Goal: Download file/media

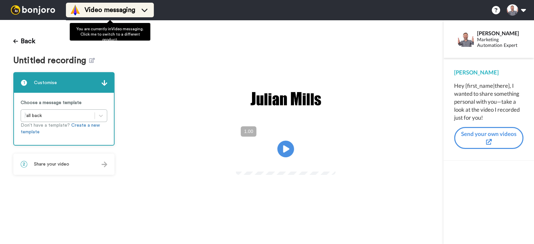
click at [107, 7] on span "Video messaging" at bounding box center [110, 9] width 51 height 9
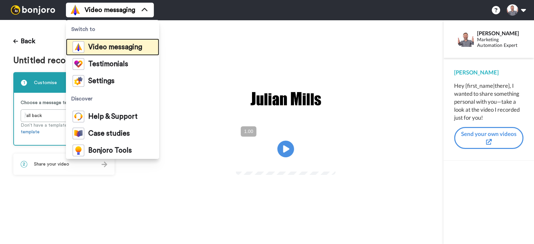
click at [112, 45] on span "Video messaging" at bounding box center [115, 47] width 54 height 7
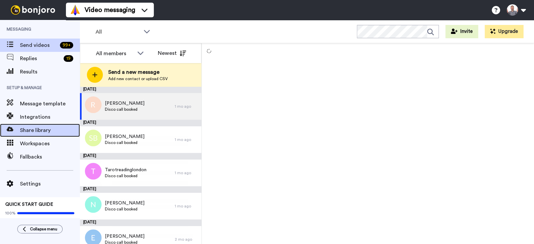
click at [43, 130] on span "Share library" at bounding box center [50, 131] width 60 height 8
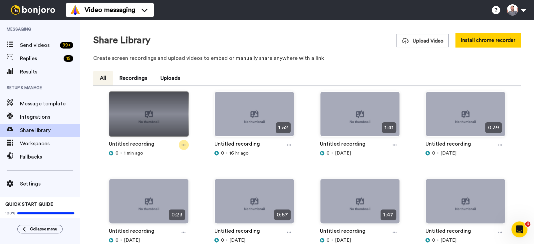
click at [182, 144] on icon at bounding box center [184, 145] width 4 height 5
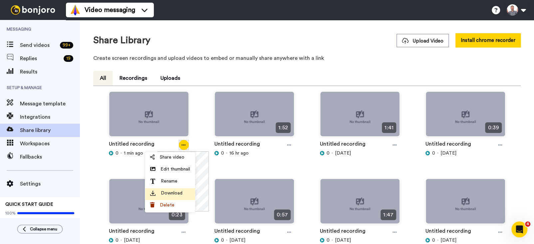
click at [177, 193] on span "Download" at bounding box center [172, 193] width 22 height 7
